Goal: Navigation & Orientation: Go to known website

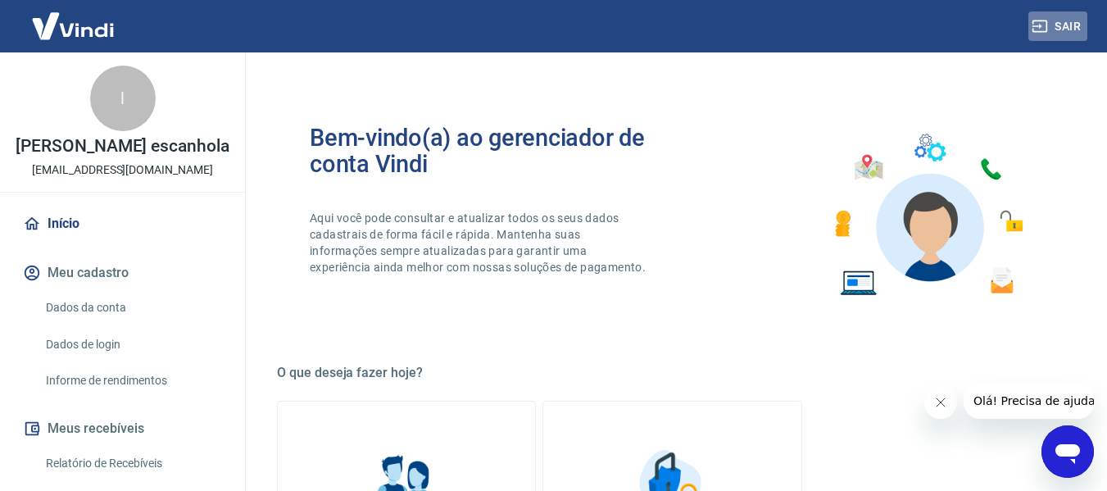
click at [1072, 22] on button "Sair" at bounding box center [1057, 26] width 59 height 30
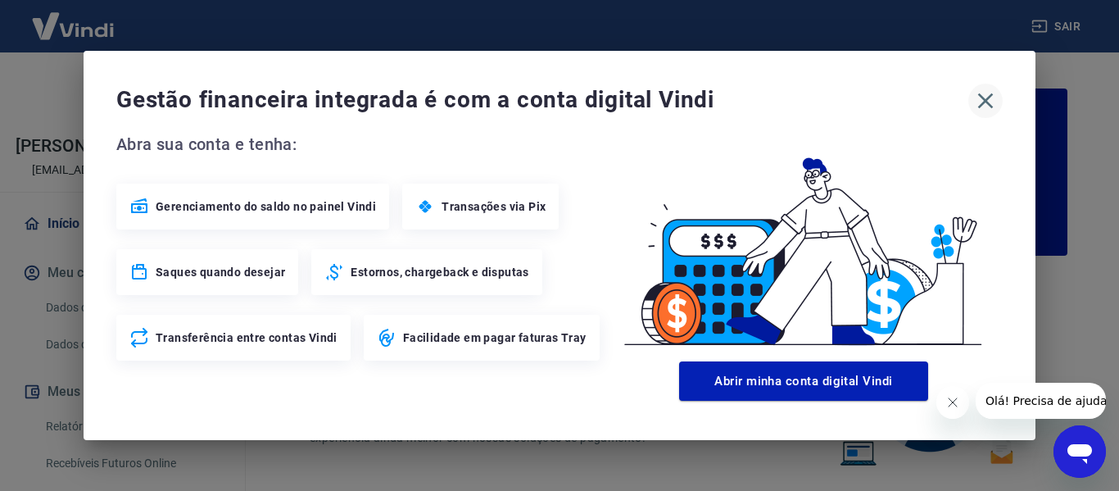
click at [986, 101] on icon "button" at bounding box center [986, 101] width 16 height 16
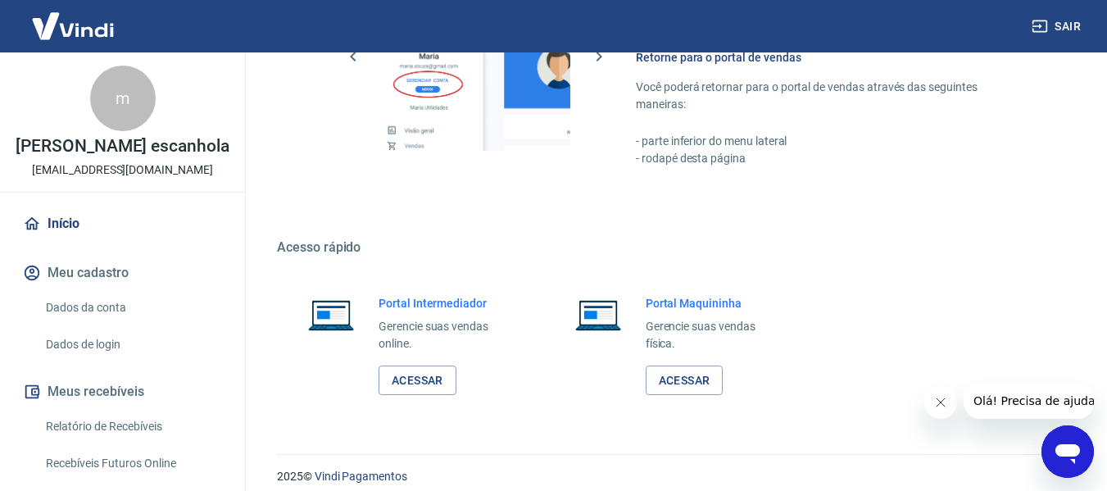
scroll to position [1023, 0]
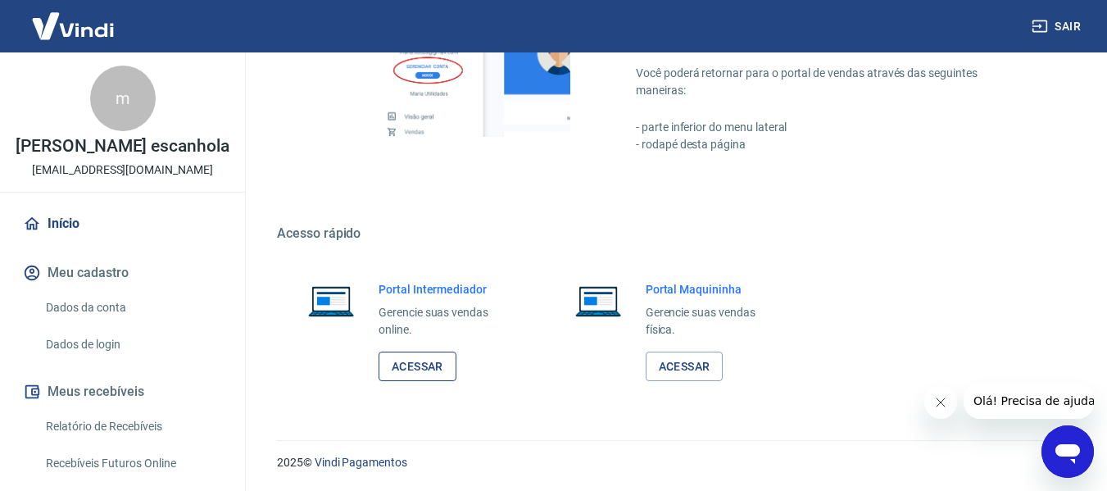
click at [410, 360] on link "Acessar" at bounding box center [418, 366] width 78 height 30
click at [1034, 25] on icon "button" at bounding box center [1040, 26] width 16 height 16
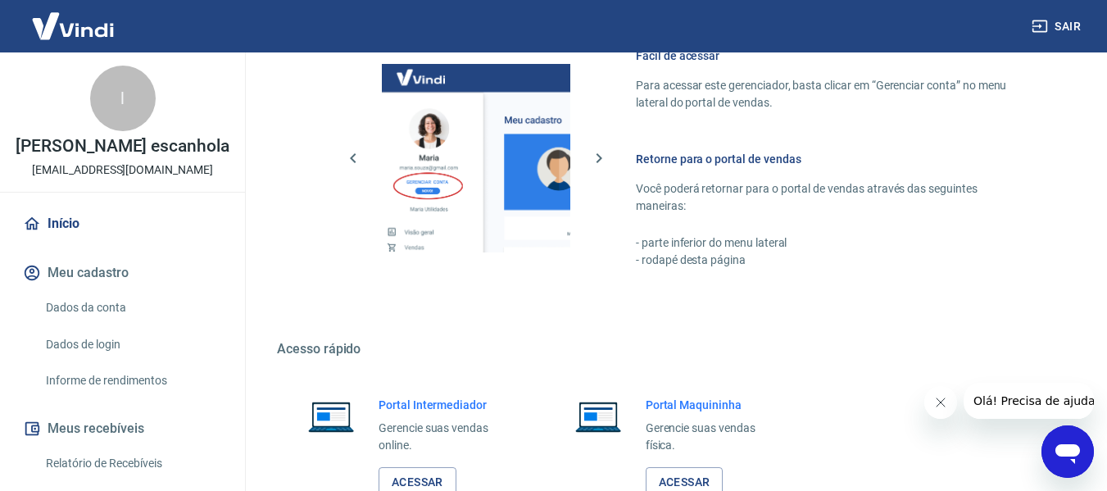
scroll to position [854, 0]
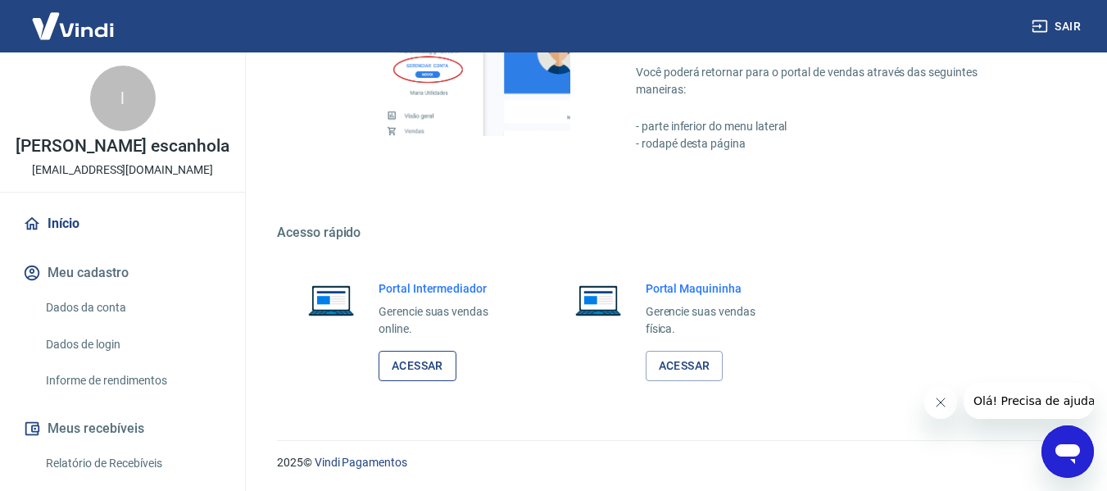
click at [427, 374] on link "Acessar" at bounding box center [418, 366] width 78 height 30
